Goal: Task Accomplishment & Management: Manage account settings

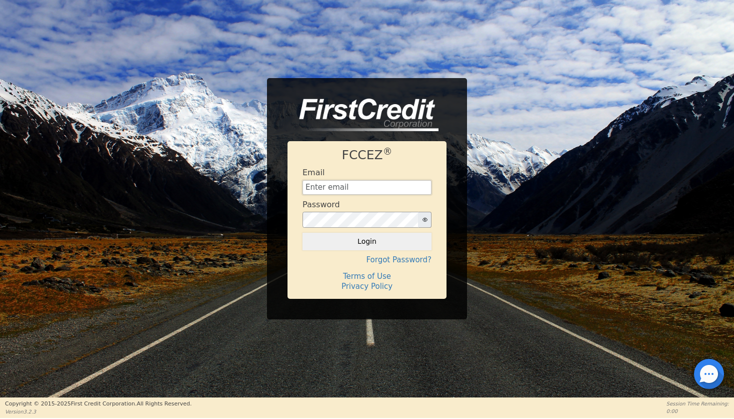
click at [337, 183] on input "text" at bounding box center [367, 187] width 129 height 15
type input "[EMAIL_ADDRESS][DOMAIN_NAME]"
click at [366, 242] on button "Login" at bounding box center [367, 241] width 129 height 17
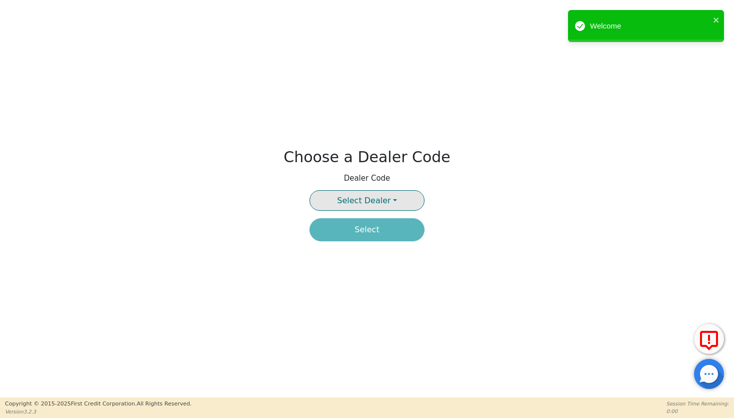
click at [374, 206] on button "Select Dealer" at bounding box center [367, 200] width 115 height 21
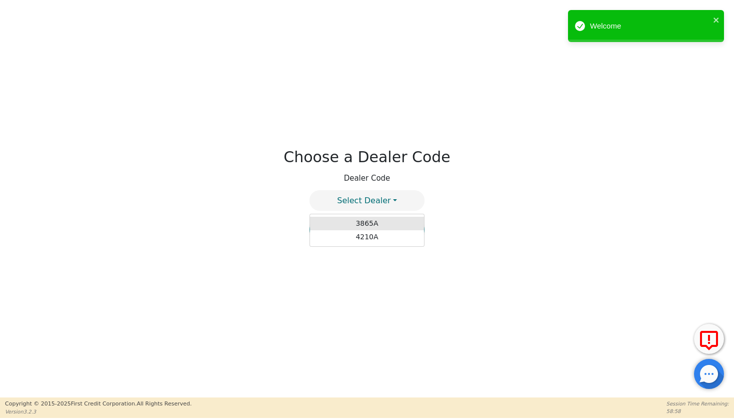
click at [365, 225] on link "3865A" at bounding box center [367, 224] width 114 height 14
click at [367, 234] on button "Select" at bounding box center [367, 229] width 115 height 23
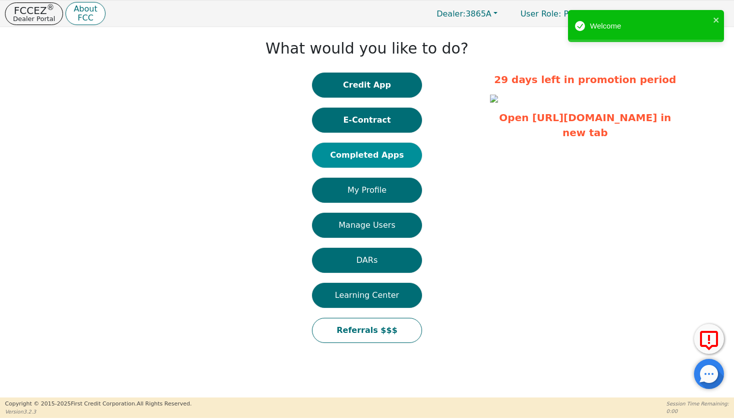
click at [349, 147] on button "Completed Apps" at bounding box center [367, 155] width 110 height 25
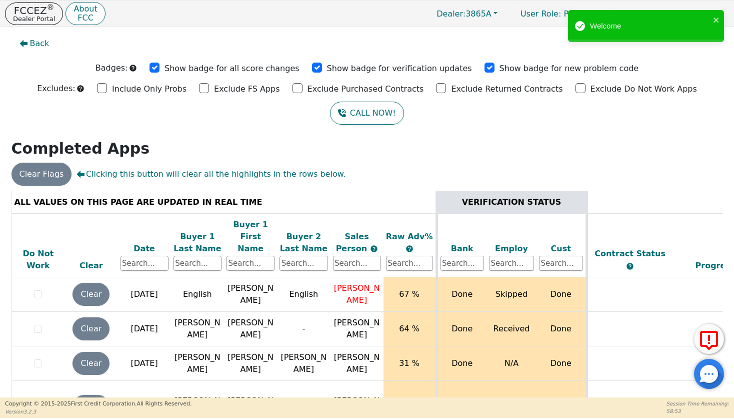
click at [146, 243] on div "Date" at bounding box center [145, 249] width 48 height 12
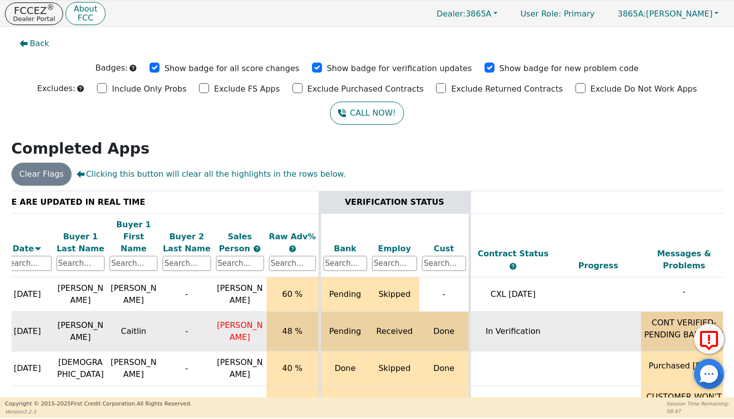
scroll to position [0, 123]
